Goal: Navigation & Orientation: Understand site structure

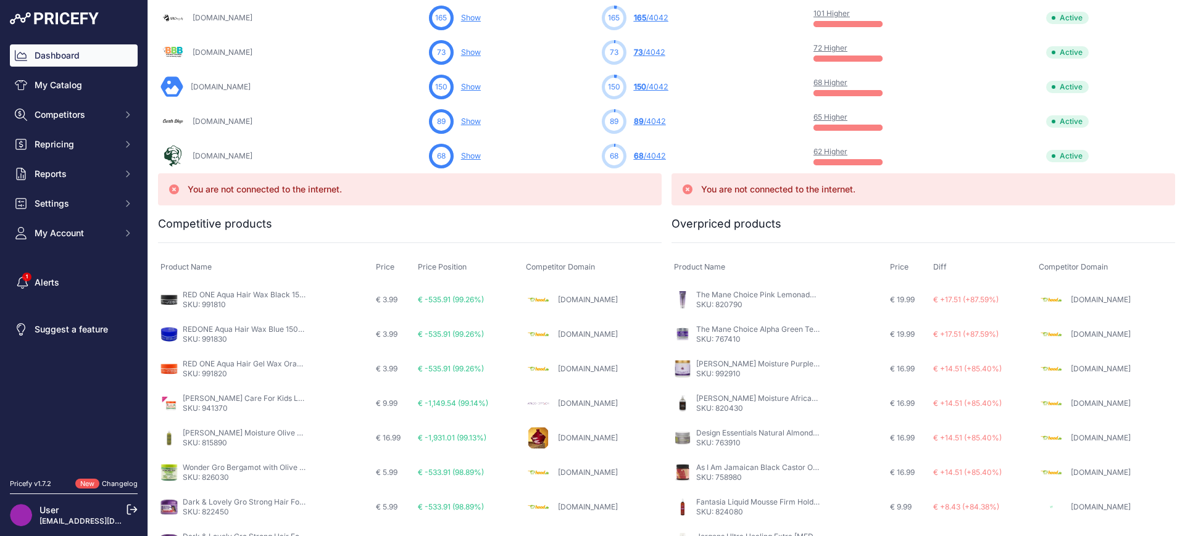
scroll to position [810, 0]
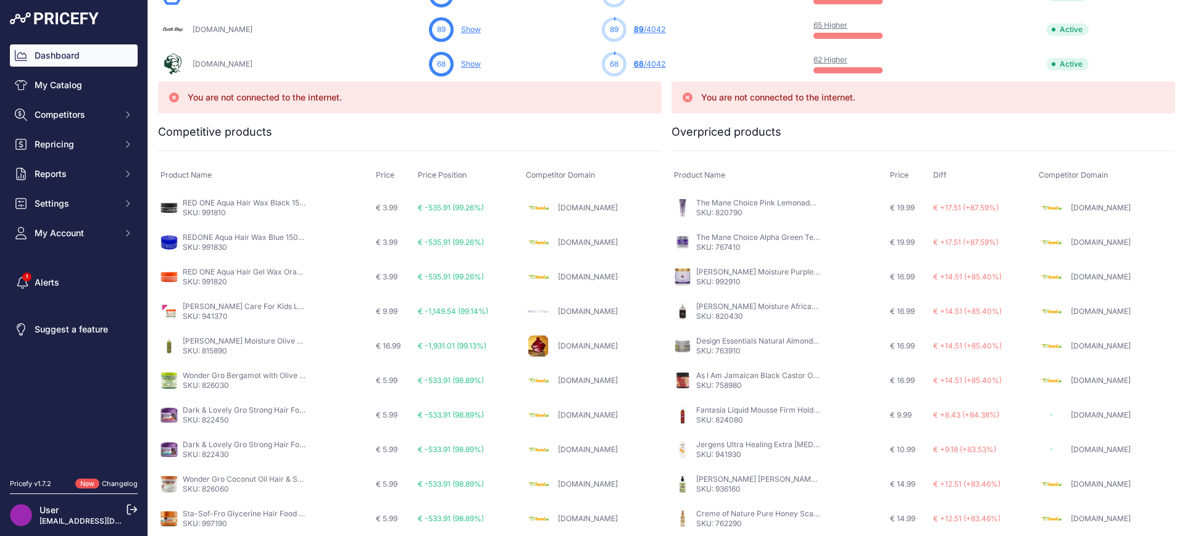
click at [696, 349] on p "SKU: 763910" at bounding box center [757, 351] width 123 height 10
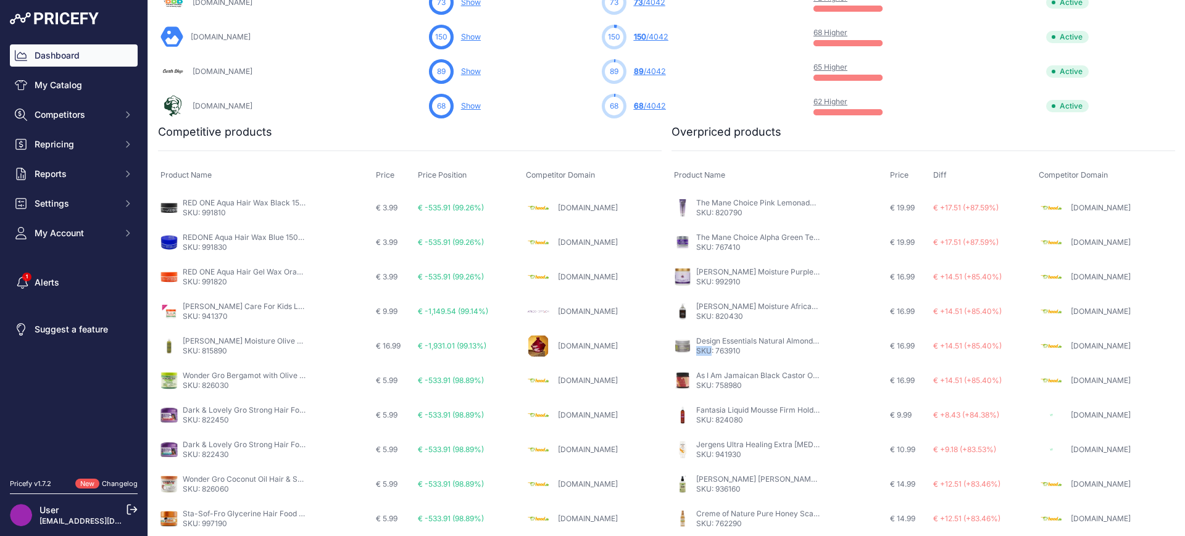
click at [696, 349] on p "SKU: 763910" at bounding box center [757, 351] width 123 height 10
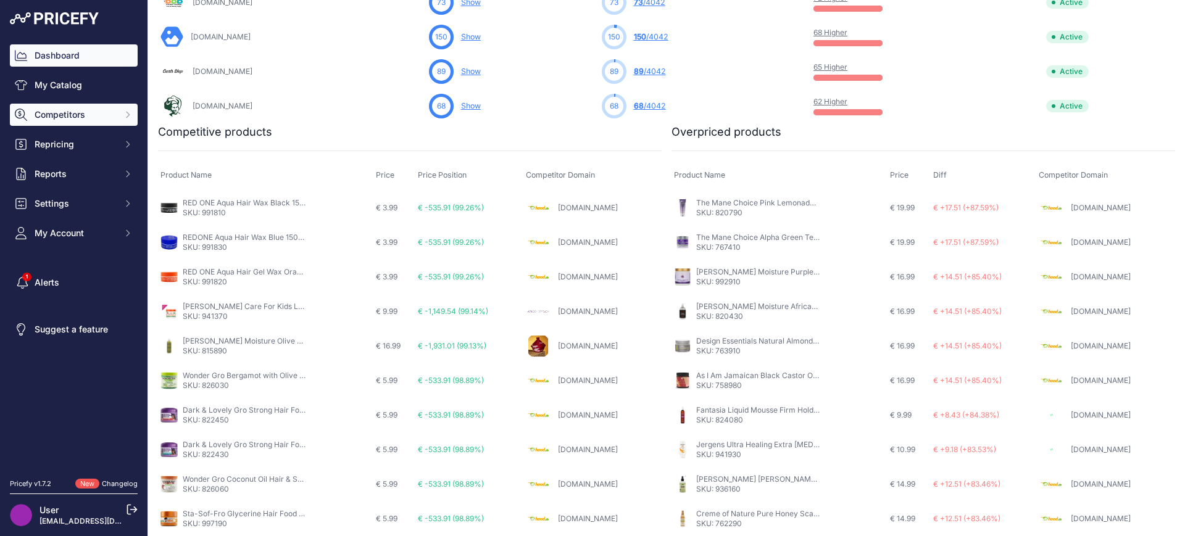
click at [70, 117] on span "Competitors" at bounding box center [75, 115] width 81 height 12
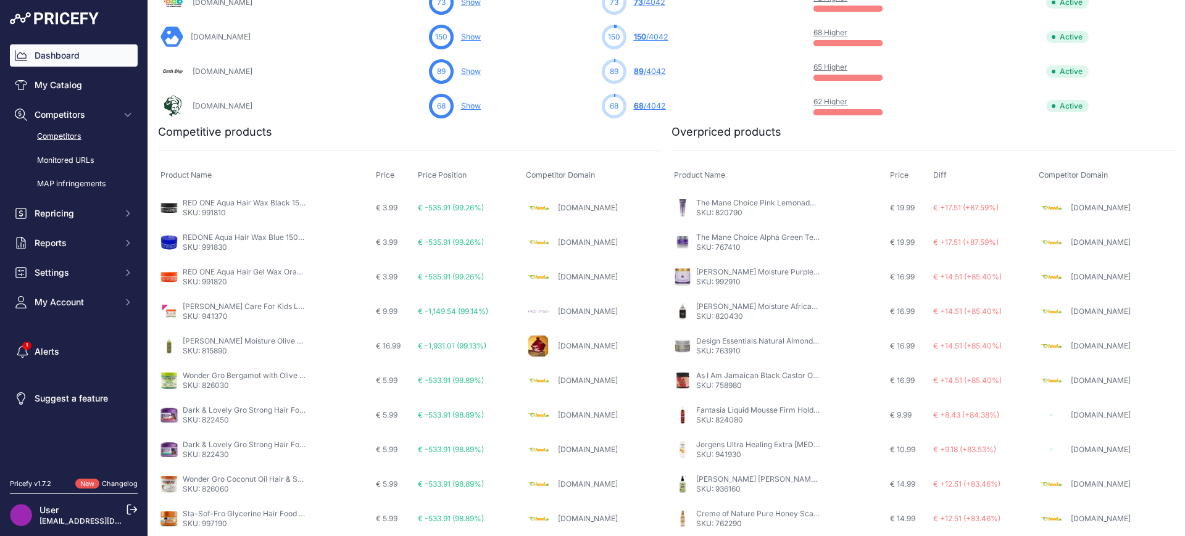
click at [73, 136] on link "Competitors" at bounding box center [74, 137] width 128 height 22
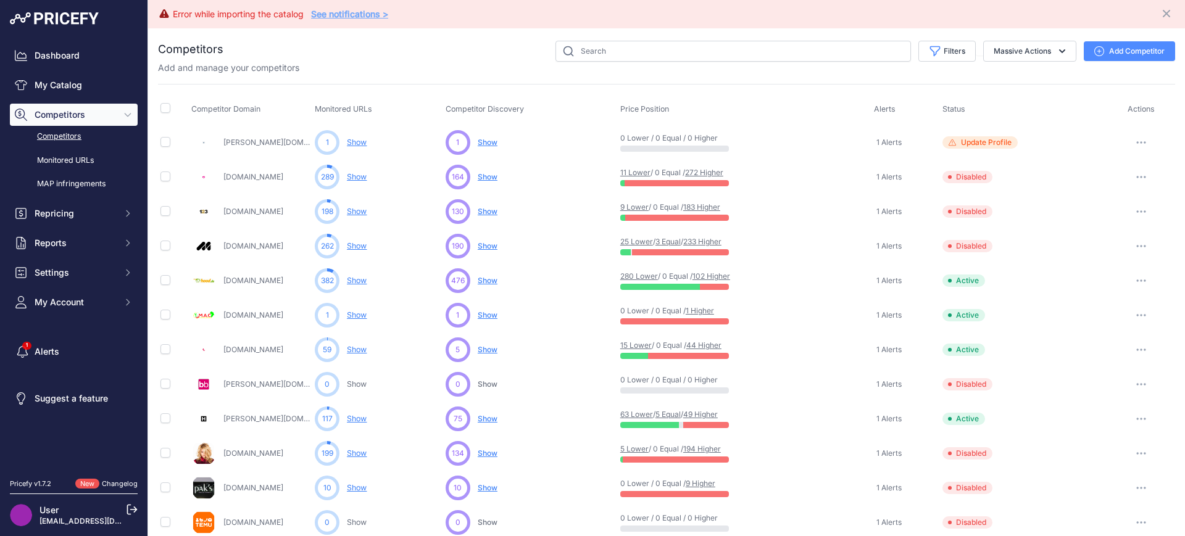
click at [152, 75] on div "You are not connected to the internet. Competitors" at bounding box center [666, 534] width 1037 height 1013
click at [70, 210] on span "Repricing" at bounding box center [75, 213] width 81 height 12
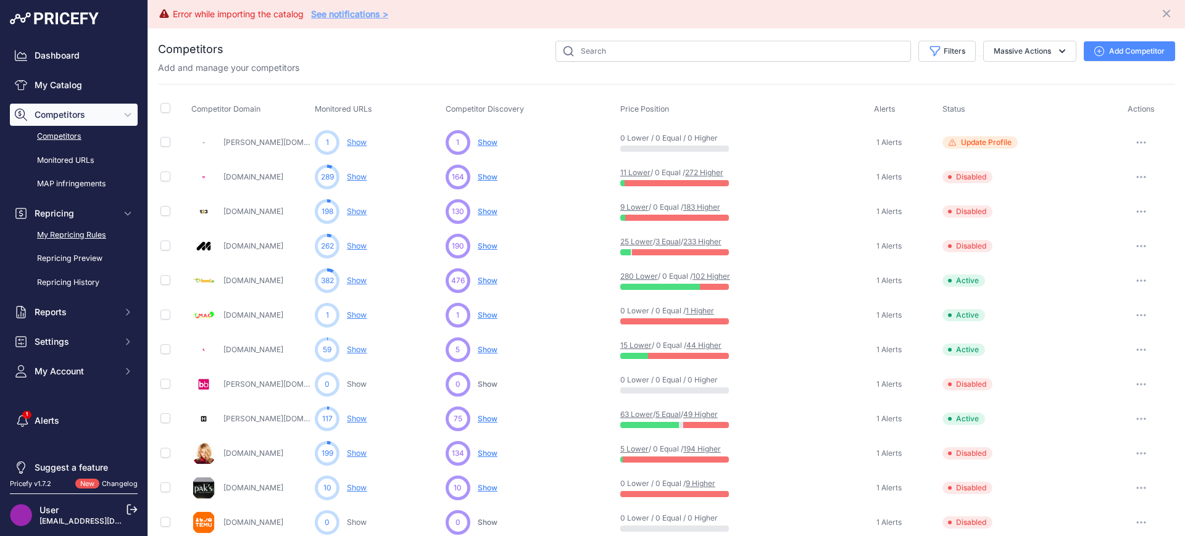
click at [67, 233] on link "My Repricing Rules" at bounding box center [74, 236] width 128 height 22
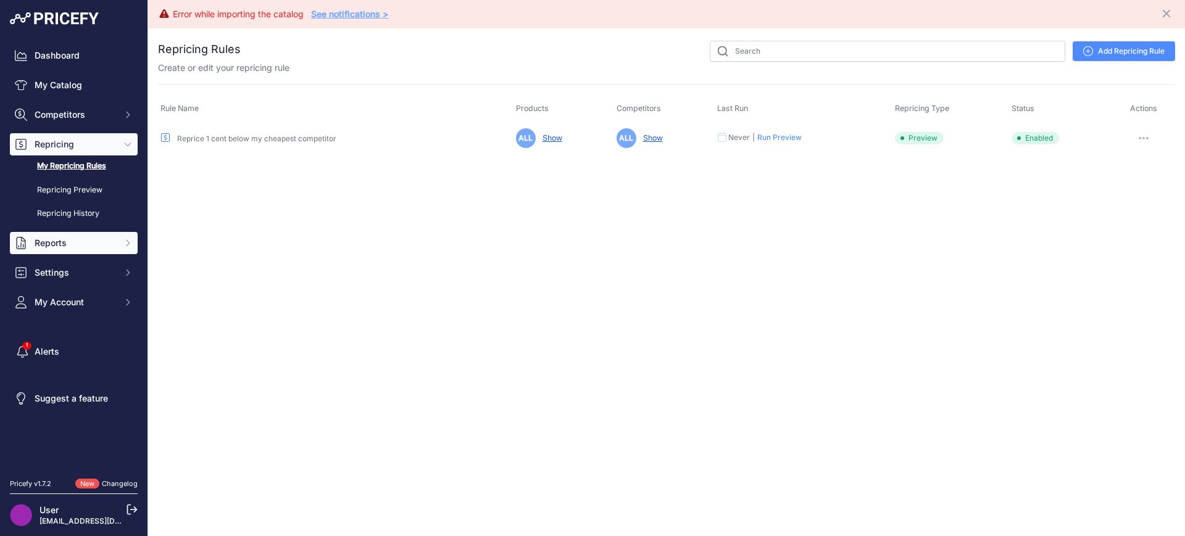
click at [96, 232] on button "Reports" at bounding box center [74, 243] width 128 height 22
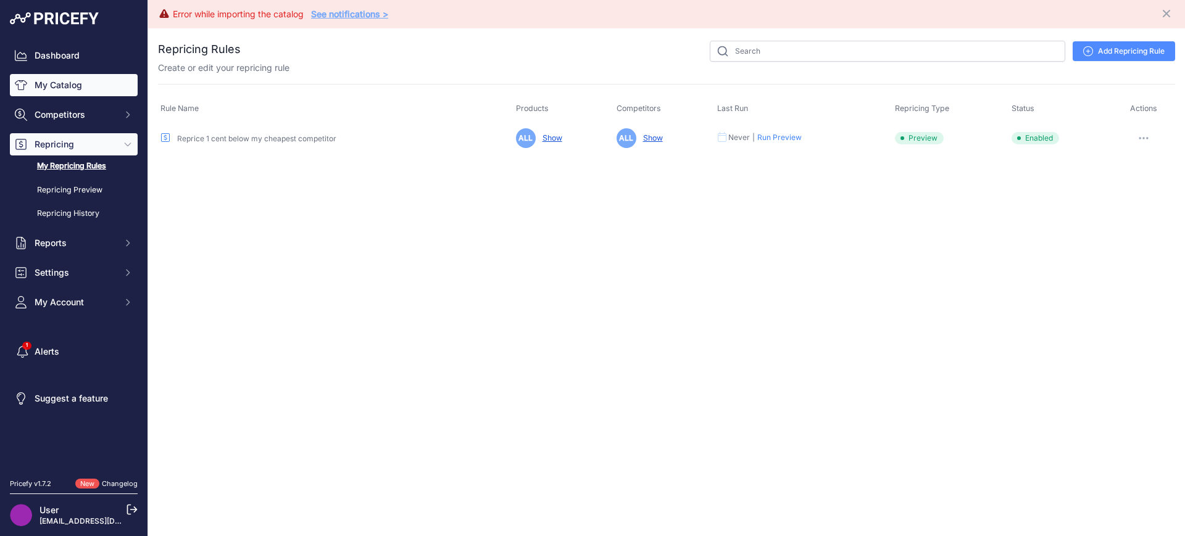
click at [39, 75] on link "My Catalog" at bounding box center [74, 85] width 128 height 22
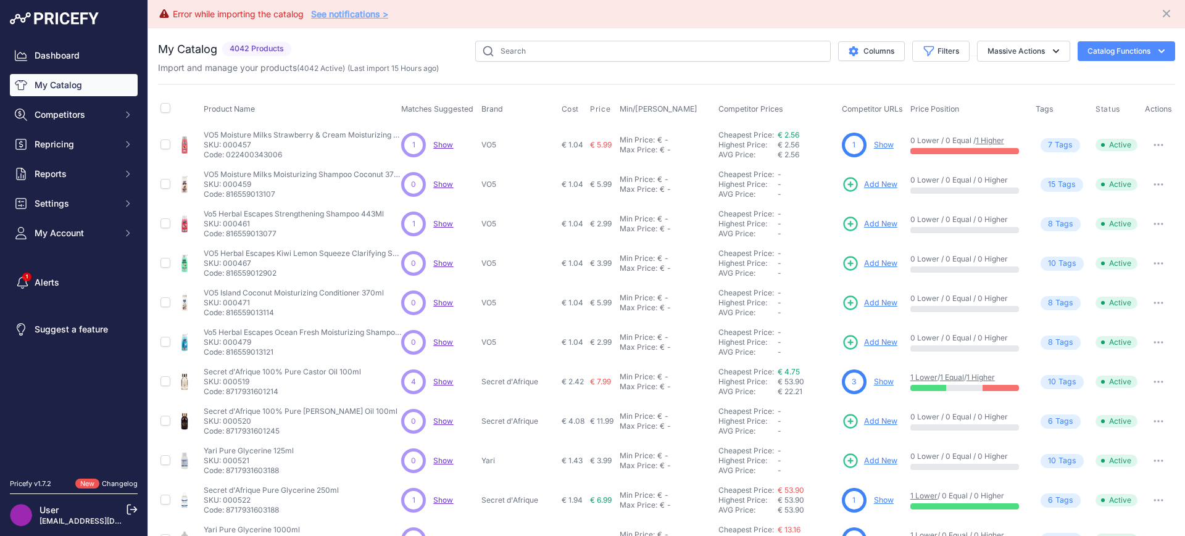
scroll to position [233, 0]
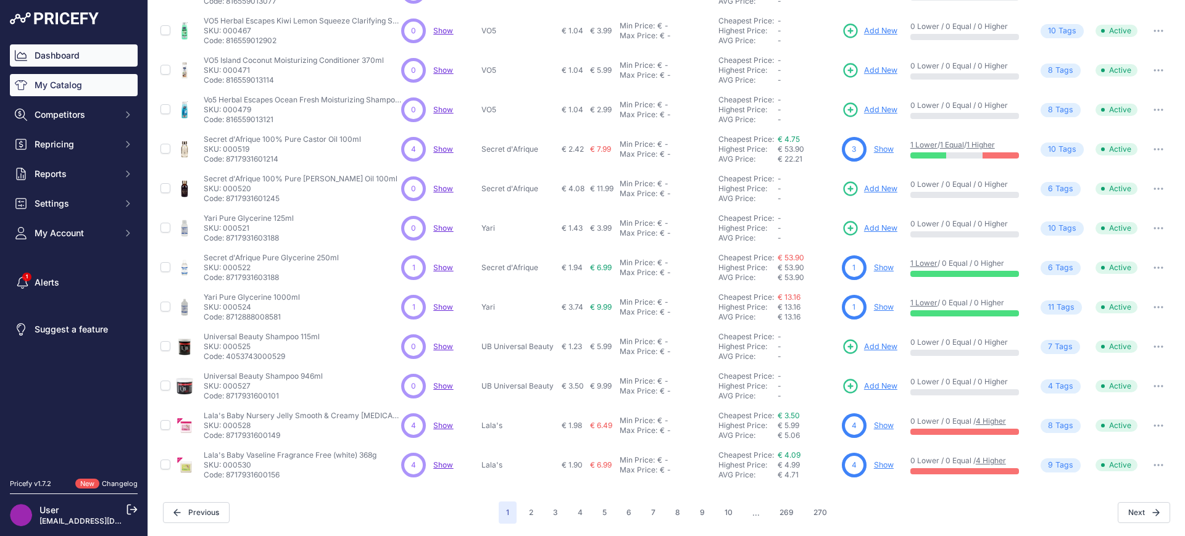
click at [104, 57] on link "Dashboard" at bounding box center [74, 55] width 128 height 22
